Goal: Find specific page/section: Find specific page/section

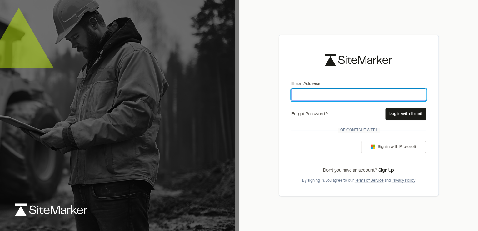
type input "**********"
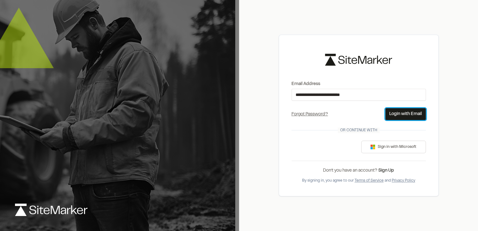
click at [413, 111] on button "Login with Email" at bounding box center [405, 114] width 41 height 12
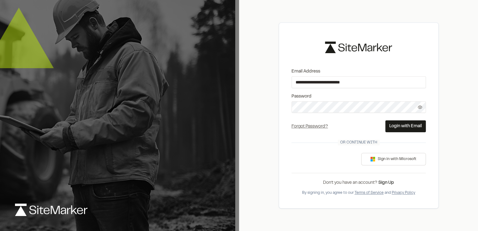
click at [401, 130] on button "Login with Email" at bounding box center [405, 126] width 41 height 12
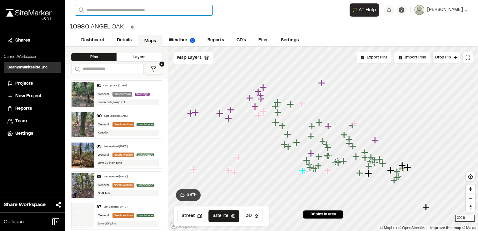
click at [109, 7] on input "Search" at bounding box center [143, 10] width 137 height 10
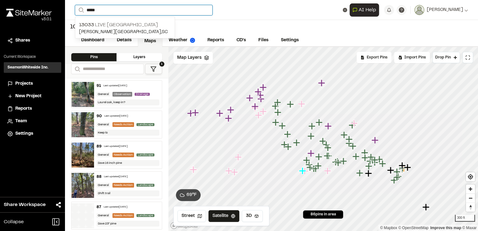
type input "*****"
click at [91, 18] on div "[STREET_ADDRESS][PERSON_NAME]" at bounding box center [125, 28] width 100 height 22
click at [106, 11] on input "*****" at bounding box center [143, 10] width 137 height 10
click at [106, 24] on p "[STREET_ADDRESS]" at bounding box center [125, 24] width 92 height 7
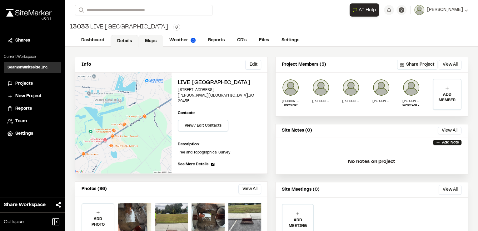
click at [151, 37] on link "Maps" at bounding box center [150, 41] width 25 height 12
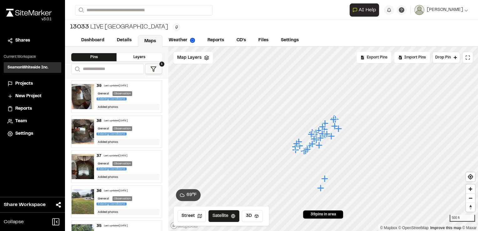
click at [84, 95] on img at bounding box center [83, 96] width 22 height 25
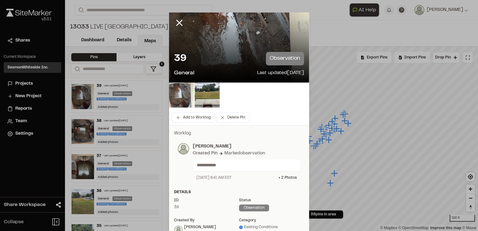
click at [179, 102] on img at bounding box center [181, 94] width 25 height 25
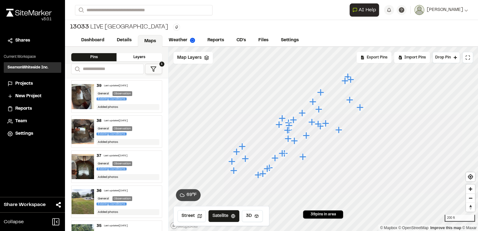
scroll to position [25, 0]
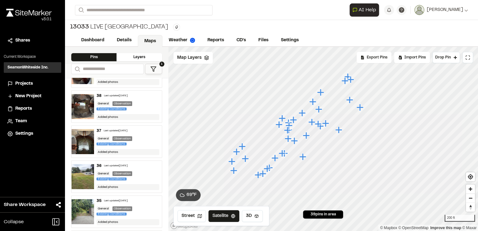
click at [92, 175] on img at bounding box center [83, 176] width 22 height 25
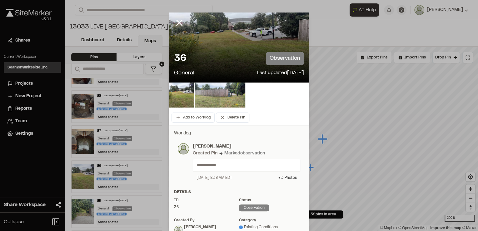
click at [200, 97] on img at bounding box center [207, 94] width 25 height 25
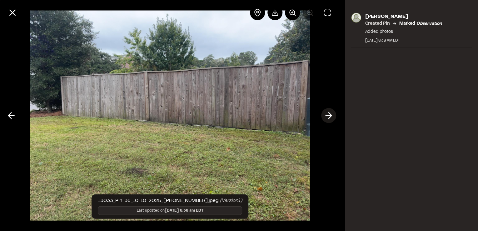
click at [329, 113] on polyline at bounding box center [330, 115] width 3 height 6
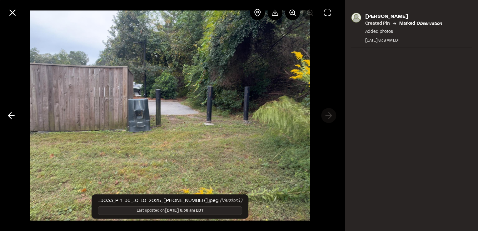
click at [329, 113] on div at bounding box center [170, 115] width 340 height 231
click at [7, 116] on icon at bounding box center [11, 115] width 10 height 11
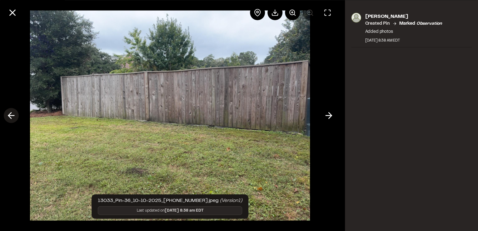
click at [7, 116] on icon at bounding box center [11, 115] width 10 height 11
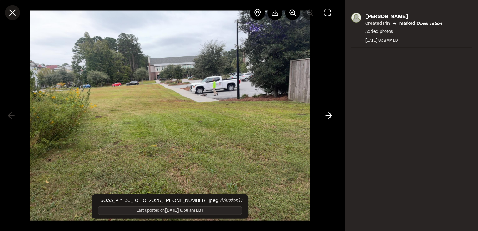
click at [11, 12] on icon at bounding box center [12, 12] width 11 height 11
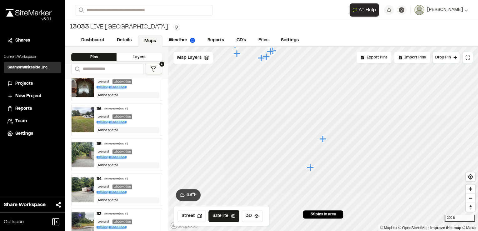
scroll to position [100, 0]
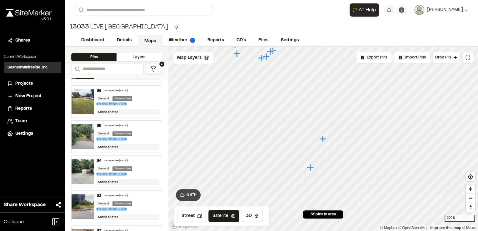
click at [87, 199] on img at bounding box center [83, 206] width 22 height 25
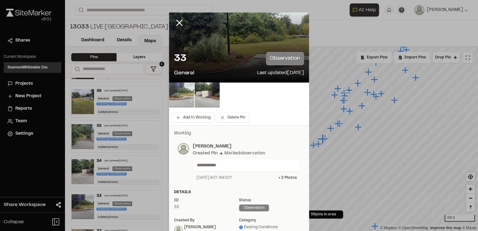
click at [185, 94] on img at bounding box center [181, 94] width 25 height 25
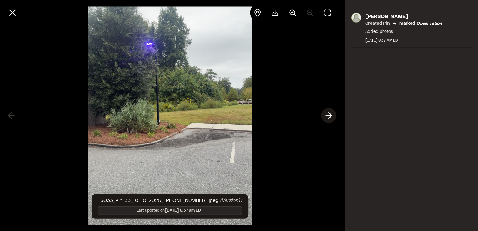
click at [328, 116] on line at bounding box center [329, 116] width 6 height 0
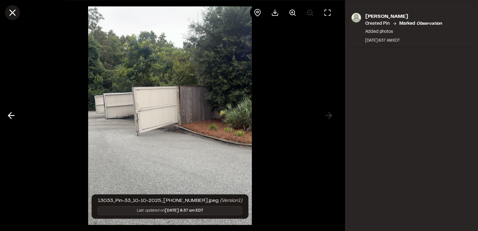
click at [11, 13] on icon at bounding box center [12, 12] width 11 height 11
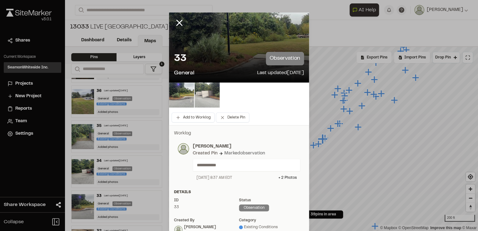
click at [205, 85] on img at bounding box center [207, 94] width 25 height 25
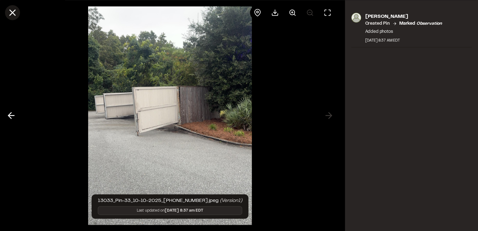
click at [13, 19] on button at bounding box center [12, 12] width 15 height 15
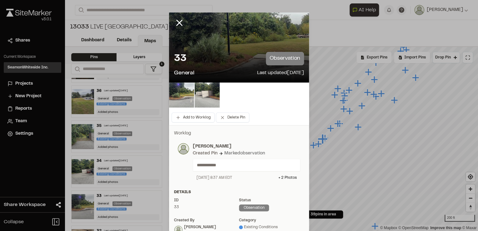
click at [171, 107] on div at bounding box center [239, 95] width 140 height 27
click at [185, 98] on img at bounding box center [181, 94] width 25 height 25
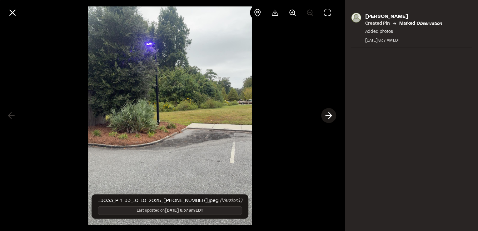
click at [329, 116] on icon at bounding box center [329, 115] width 10 height 11
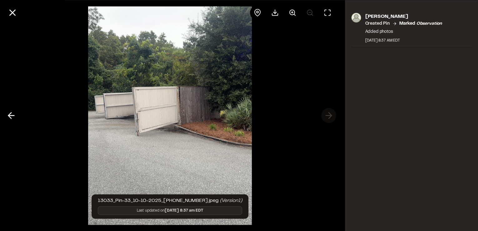
click at [329, 116] on div at bounding box center [170, 115] width 340 height 231
click at [12, 10] on icon at bounding box center [12, 12] width 11 height 11
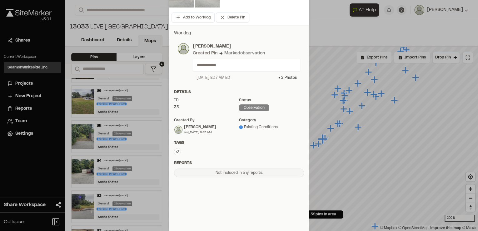
scroll to position [0, 0]
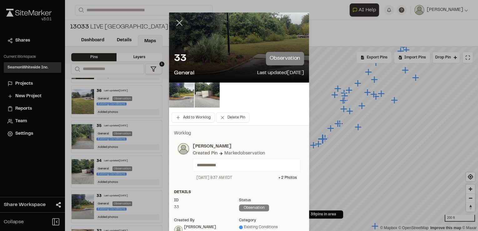
click at [178, 22] on line at bounding box center [179, 22] width 5 height 5
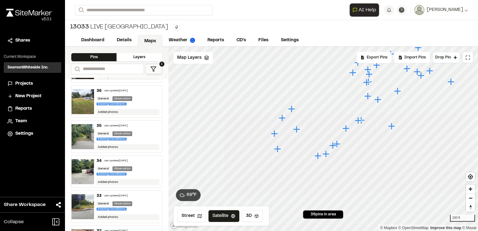
click at [295, 128] on icon "Map marker" at bounding box center [296, 129] width 7 height 7
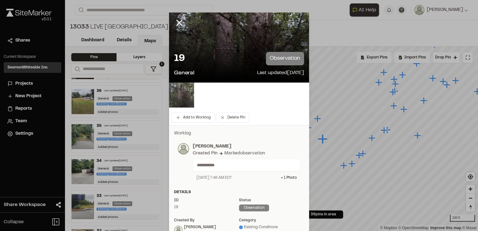
click at [181, 96] on img at bounding box center [181, 94] width 25 height 25
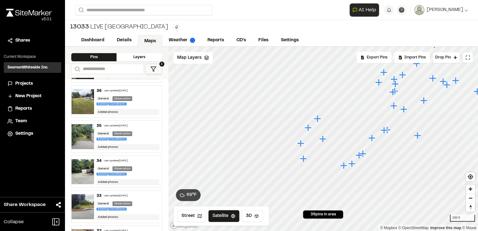
click at [300, 146] on icon "Map marker" at bounding box center [300, 143] width 7 height 7
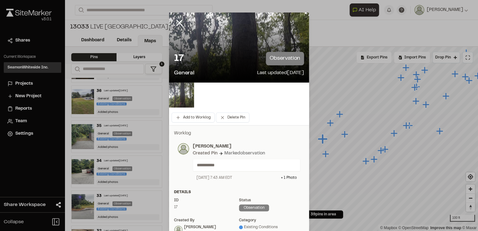
click at [186, 92] on img at bounding box center [181, 94] width 25 height 25
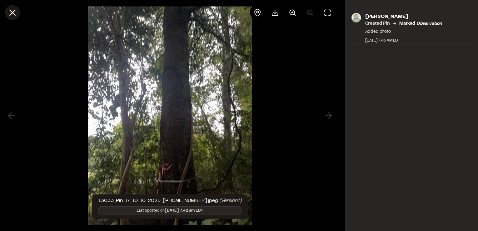
click at [12, 11] on icon at bounding box center [12, 12] width 11 height 11
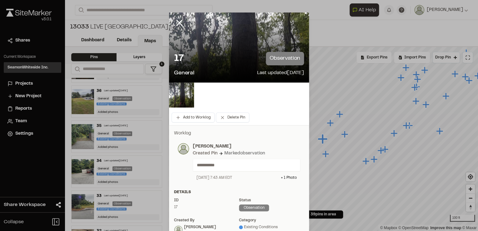
click at [177, 23] on line at bounding box center [179, 22] width 5 height 5
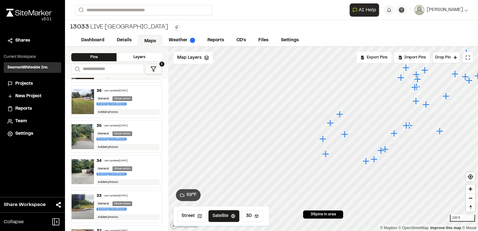
click at [345, 136] on icon "Map marker" at bounding box center [344, 134] width 7 height 7
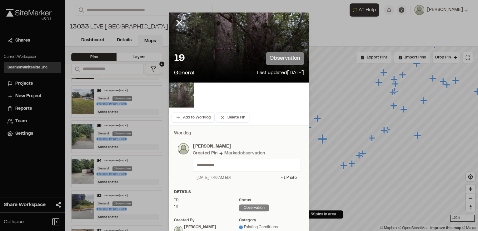
click at [169, 91] on img at bounding box center [181, 94] width 25 height 25
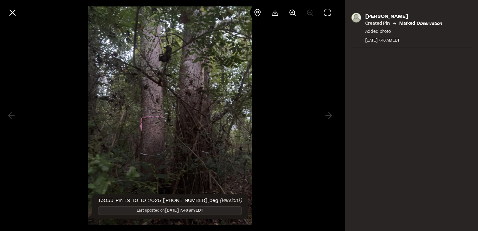
drag, startPoint x: 197, startPoint y: 179, endPoint x: 194, endPoint y: 152, distance: 26.5
click at [304, 137] on div at bounding box center [170, 115] width 340 height 231
click at [300, 163] on div at bounding box center [170, 115] width 340 height 231
click at [12, 11] on icon at bounding box center [12, 12] width 11 height 11
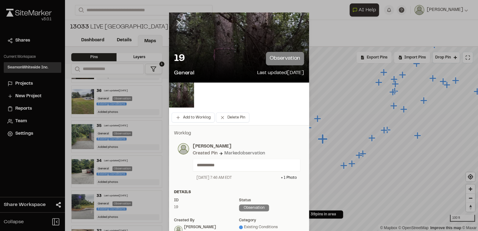
click at [175, 24] on icon at bounding box center [179, 22] width 11 height 11
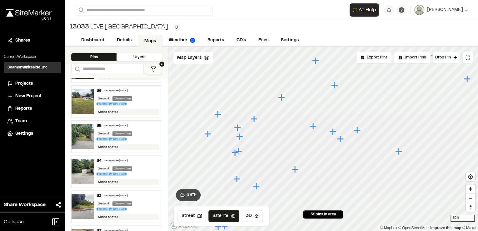
click at [334, 83] on icon "Map marker" at bounding box center [334, 85] width 7 height 7
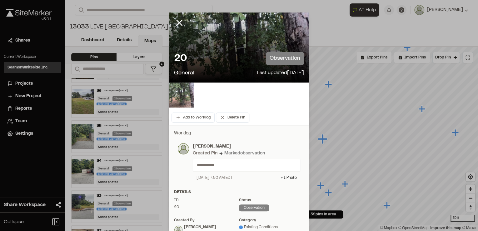
click at [181, 91] on img at bounding box center [181, 94] width 25 height 25
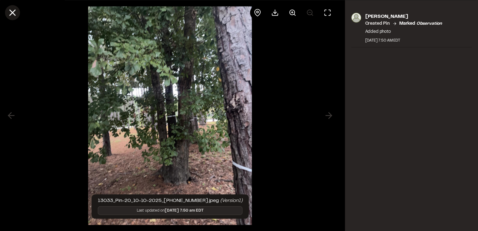
click at [10, 11] on icon at bounding box center [12, 12] width 11 height 11
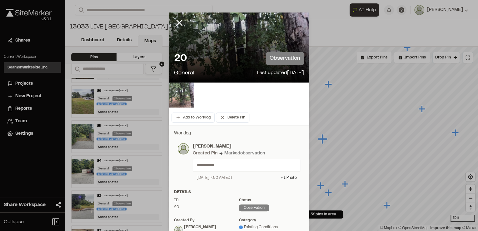
click at [182, 96] on img at bounding box center [181, 94] width 25 height 25
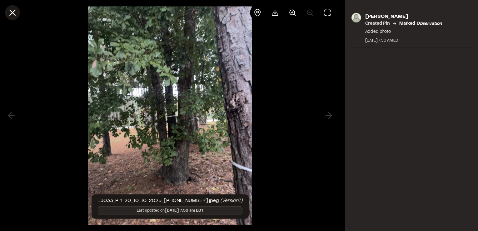
click at [18, 11] on button at bounding box center [12, 12] width 15 height 15
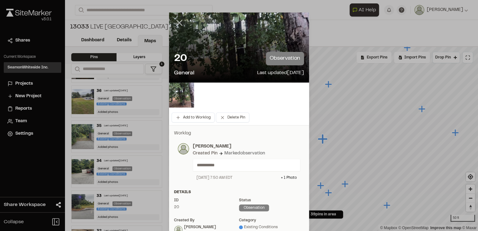
click at [180, 25] on icon at bounding box center [179, 22] width 11 height 11
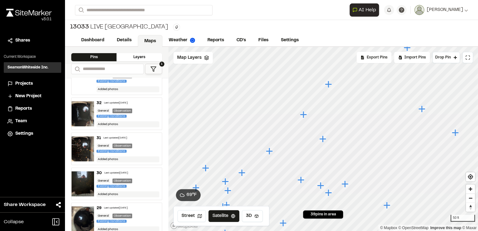
scroll to position [250, 0]
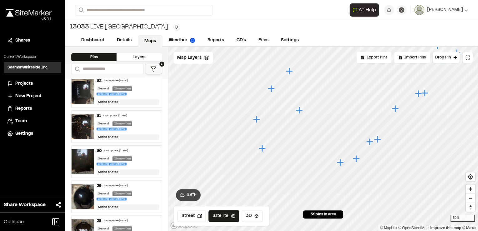
click at [299, 110] on icon "Map marker" at bounding box center [298, 109] width 7 height 7
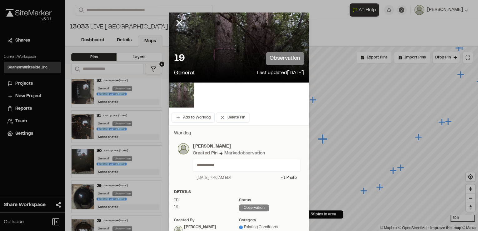
click at [176, 98] on img at bounding box center [181, 94] width 25 height 25
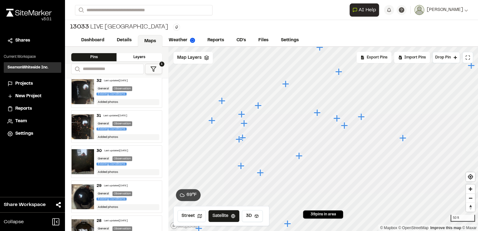
click at [90, 156] on img at bounding box center [83, 161] width 22 height 25
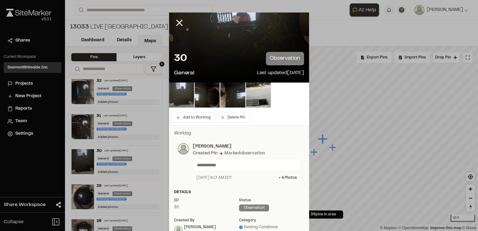
click at [178, 97] on img at bounding box center [181, 94] width 25 height 25
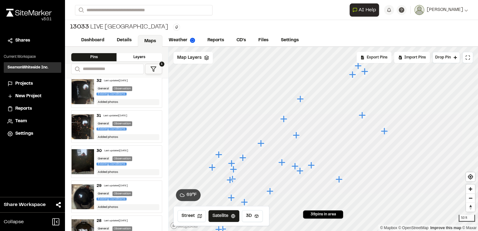
click at [385, 131] on icon "Map marker" at bounding box center [383, 130] width 7 height 7
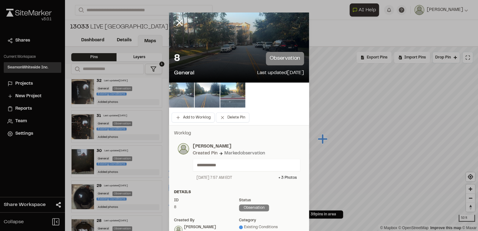
click at [176, 97] on img at bounding box center [181, 94] width 25 height 25
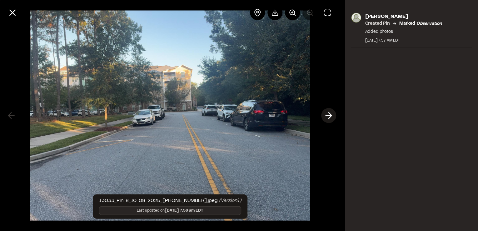
click at [327, 116] on line at bounding box center [329, 116] width 6 height 0
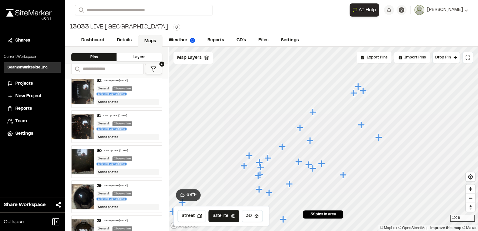
click at [312, 111] on icon "Map marker" at bounding box center [312, 111] width 7 height 7
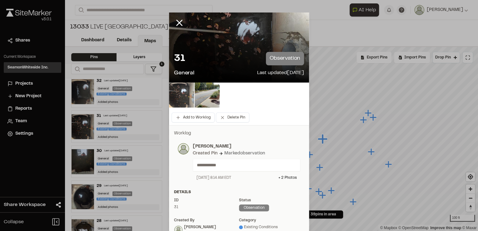
click at [185, 100] on img at bounding box center [181, 94] width 25 height 25
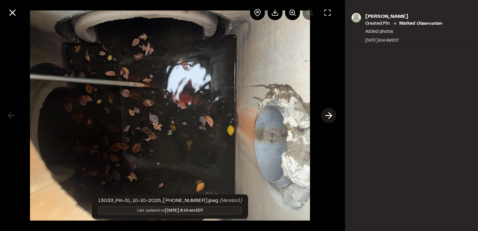
click at [329, 117] on icon at bounding box center [329, 115] width 10 height 11
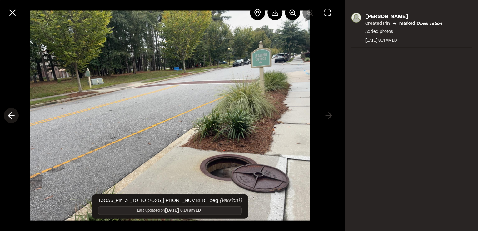
click at [13, 115] on icon at bounding box center [11, 115] width 10 height 11
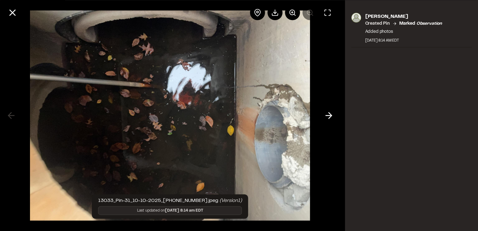
click at [11, 115] on div at bounding box center [170, 115] width 340 height 231
click at [12, 14] on icon at bounding box center [12, 12] width 11 height 11
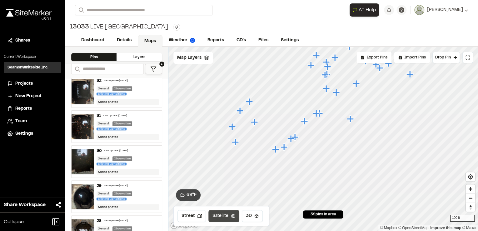
drag, startPoint x: 360, startPoint y: 129, endPoint x: 235, endPoint y: 211, distance: 149.4
click at [235, 211] on div "Click to Drop Pin 39 pins in area Export Pins Available Datums Datums Apply Con…" at bounding box center [323, 139] width 310 height 184
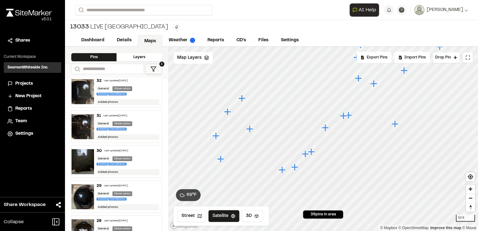
click at [248, 127] on icon "Map marker" at bounding box center [250, 129] width 8 height 8
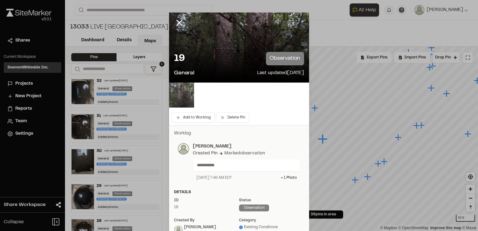
click at [183, 97] on img at bounding box center [181, 94] width 25 height 25
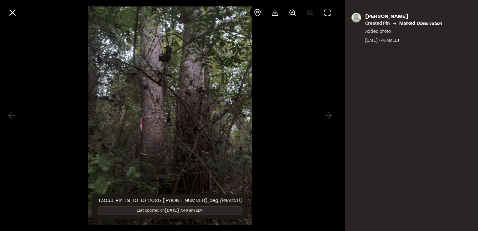
click at [20, 13] on div at bounding box center [170, 12] width 340 height 25
drag, startPoint x: 9, startPoint y: 12, endPoint x: 22, endPoint y: 24, distance: 17.0
click at [9, 12] on icon at bounding box center [12, 12] width 11 height 11
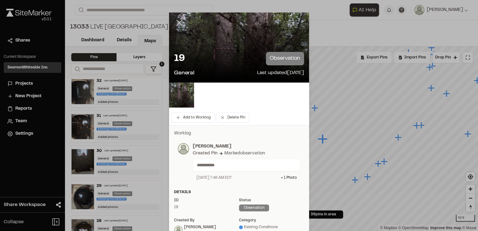
click at [178, 23] on line at bounding box center [179, 22] width 5 height 5
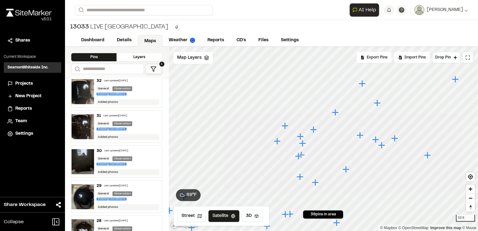
click at [253, 207] on div "Click to Drop Pin 39 pins in area Export Pins Available Datums Datums Apply Con…" at bounding box center [323, 139] width 310 height 184
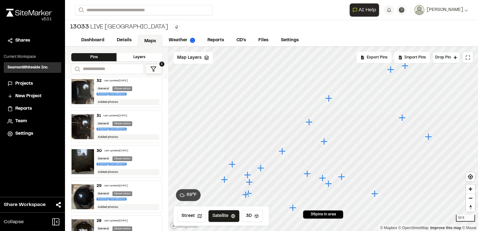
click at [323, 141] on icon "Map marker" at bounding box center [323, 141] width 7 height 7
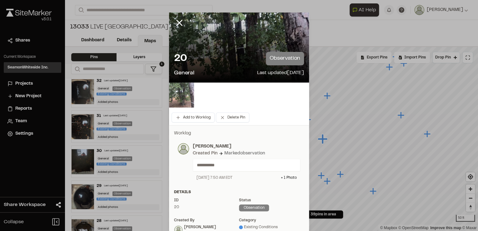
click at [174, 96] on img at bounding box center [181, 94] width 25 height 25
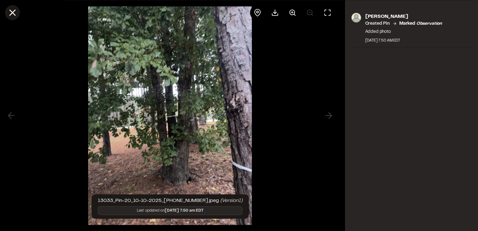
click at [14, 11] on line at bounding box center [12, 12] width 5 height 5
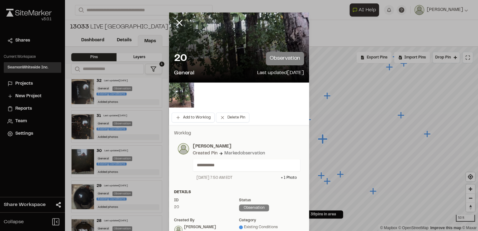
drag, startPoint x: 178, startPoint y: 22, endPoint x: 213, endPoint y: 43, distance: 41.5
click at [178, 22] on line at bounding box center [179, 22] width 5 height 5
